Goal: Navigation & Orientation: Go to known website

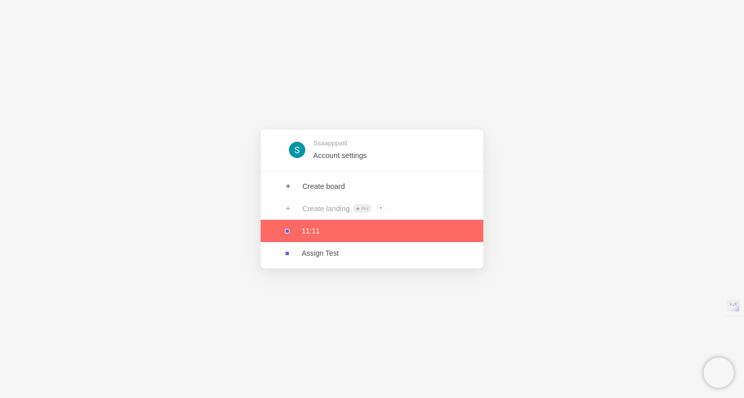
click at [294, 237] on link at bounding box center [372, 231] width 223 height 22
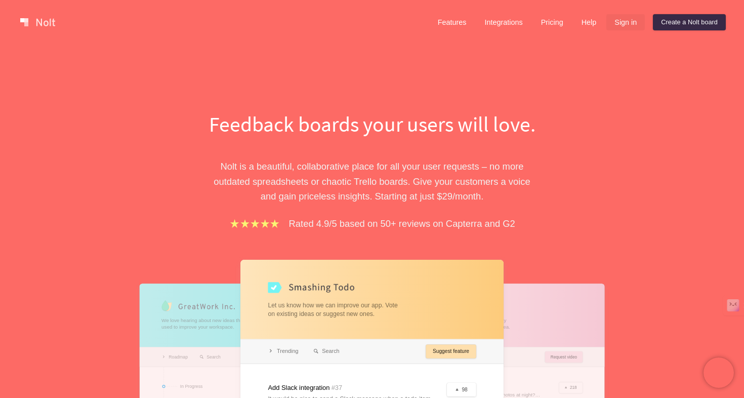
click at [637, 18] on link "Sign in" at bounding box center [626, 22] width 38 height 16
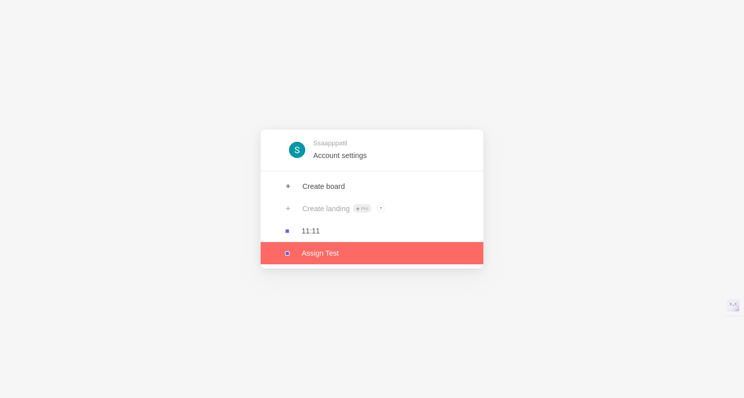
click at [398, 256] on link at bounding box center [372, 253] width 223 height 22
